Goal: Task Accomplishment & Management: Manage account settings

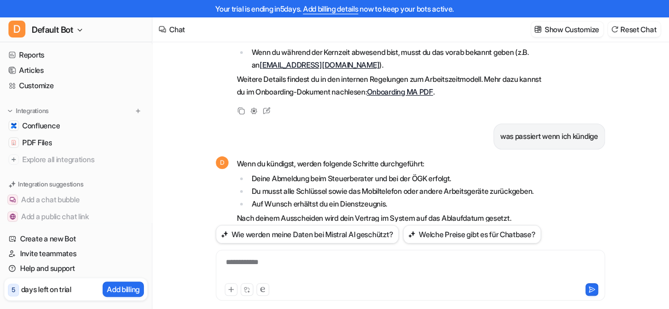
scroll to position [109, 0]
click at [60, 124] on span "Confluence" at bounding box center [41, 126] width 38 height 11
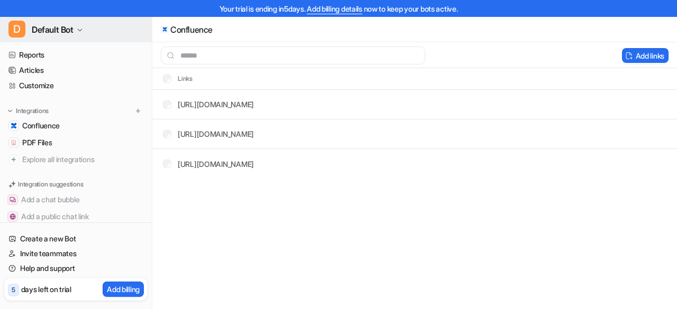
click at [54, 30] on span "Default Bot" at bounding box center [53, 29] width 42 height 15
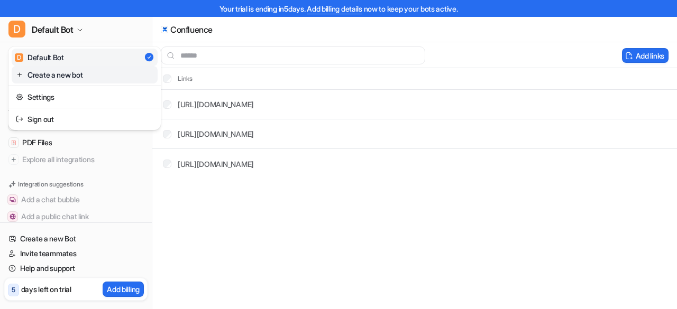
click at [69, 78] on link "Create a new bot" at bounding box center [85, 74] width 146 height 17
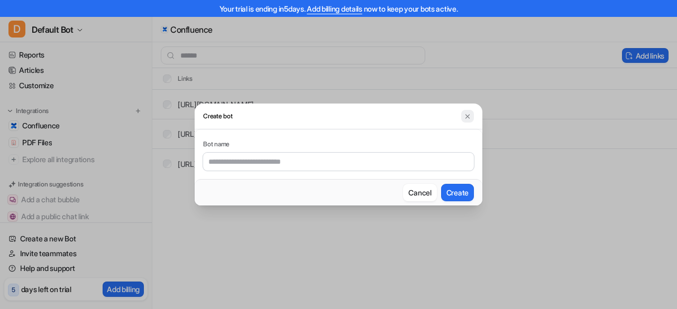
click at [462, 119] on button at bounding box center [467, 116] width 13 height 13
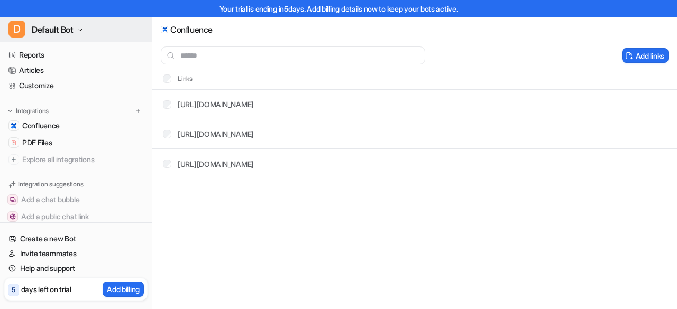
click at [81, 26] on button "D Default Bot" at bounding box center [76, 29] width 152 height 25
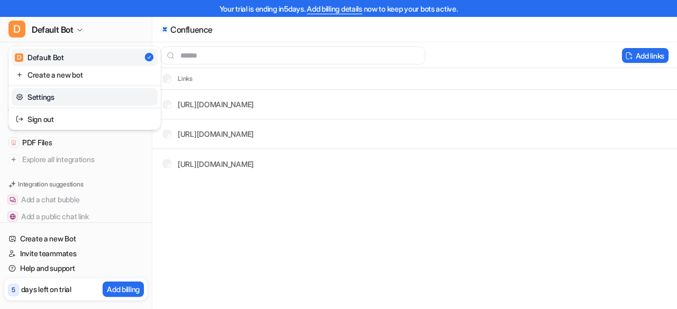
click at [69, 104] on link "Settings" at bounding box center [85, 96] width 146 height 17
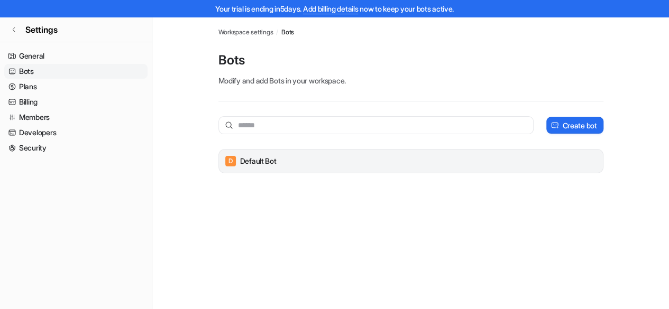
click at [289, 162] on div "D Default Bot" at bounding box center [410, 161] width 375 height 15
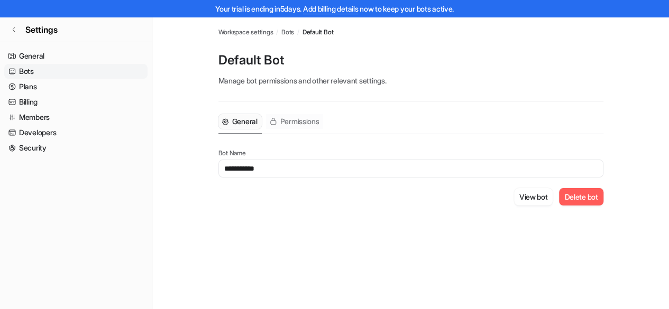
click at [309, 121] on span "Permissions" at bounding box center [299, 121] width 39 height 11
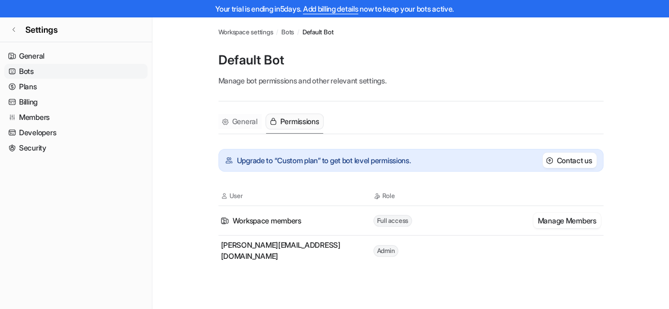
click at [240, 127] on button "General" at bounding box center [239, 121] width 43 height 15
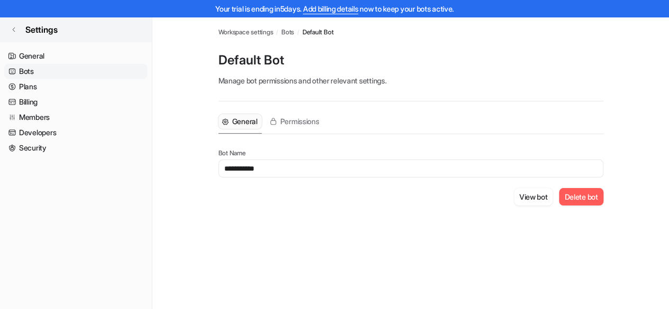
click at [14, 25] on link "Settings" at bounding box center [76, 29] width 152 height 25
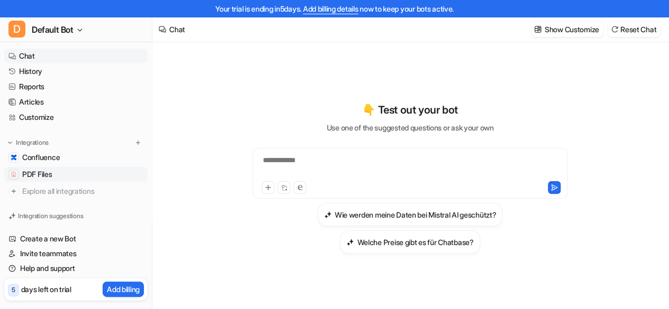
click at [85, 168] on link "PDF Files" at bounding box center [75, 174] width 143 height 15
